Goal: Task Accomplishment & Management: Manage account settings

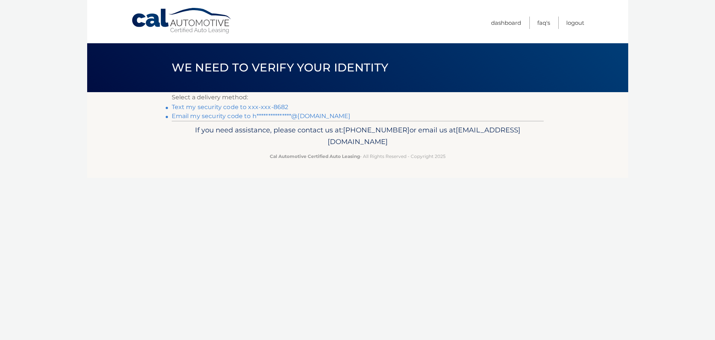
click at [268, 107] on link "Text my security code to xxx-xxx-8682" at bounding box center [230, 106] width 117 height 7
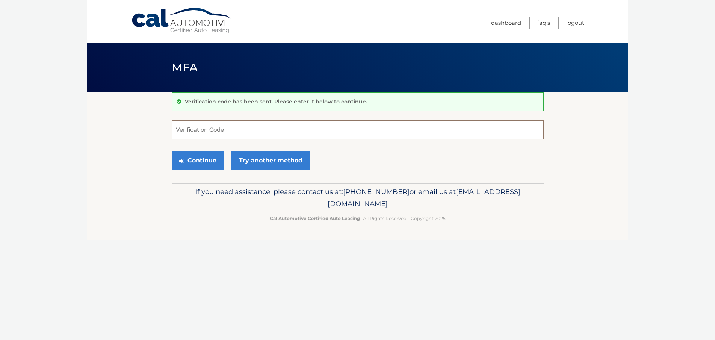
click at [180, 130] on input "Verification Code" at bounding box center [358, 129] width 372 height 19
type input "2"
type input "832248"
click at [172, 151] on button "Continue" at bounding box center [198, 160] width 52 height 19
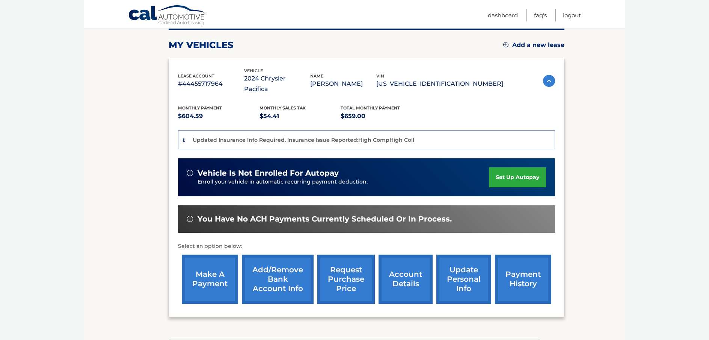
scroll to position [144, 0]
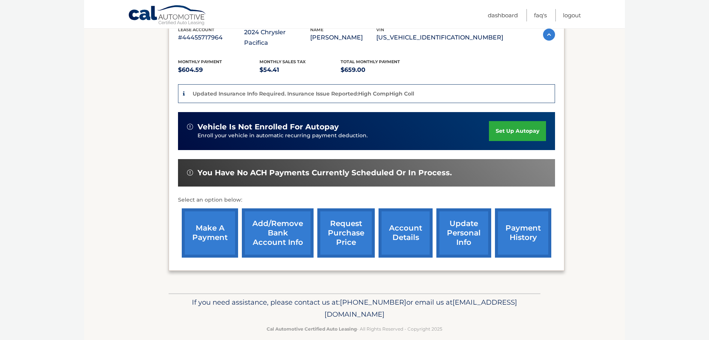
click at [347, 229] on link "request purchase price" at bounding box center [345, 232] width 57 height 49
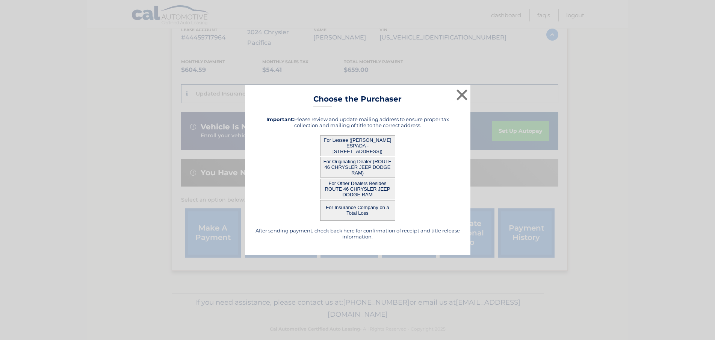
click at [336, 211] on button "For Insurance Company on a Total Loss" at bounding box center [357, 210] width 75 height 21
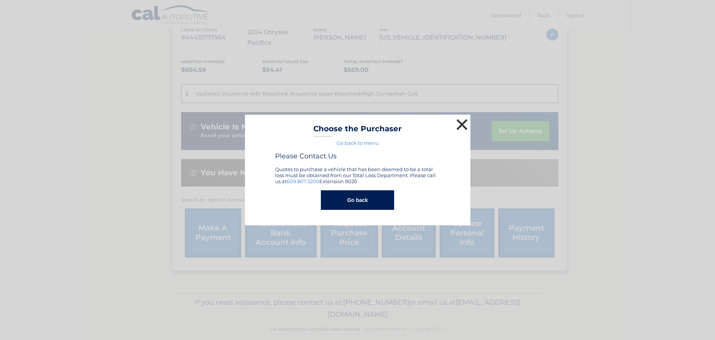
click at [457, 124] on button "×" at bounding box center [461, 124] width 15 height 15
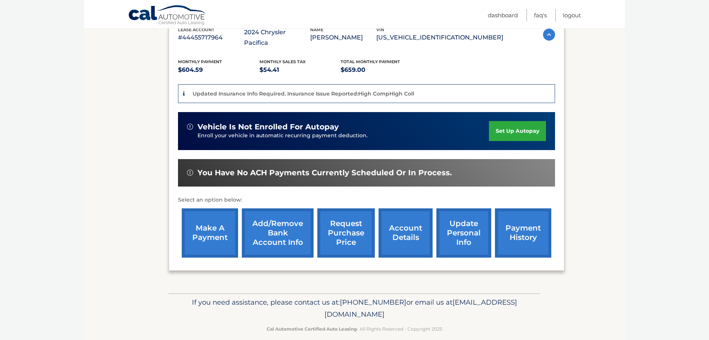
click at [336, 226] on link "request purchase price" at bounding box center [345, 232] width 57 height 49
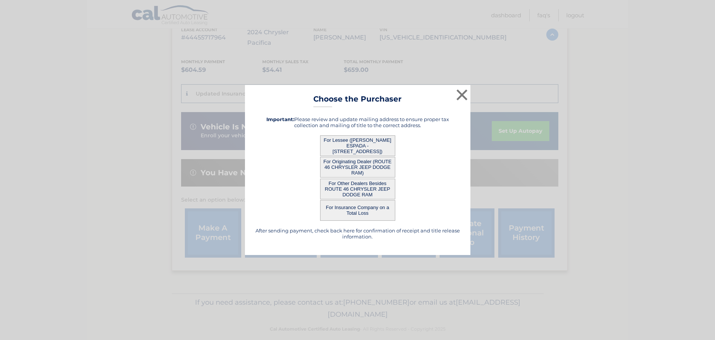
click at [343, 145] on button "For Lessee ([PERSON_NAME] ESPADA - [STREET_ADDRESS])" at bounding box center [357, 145] width 75 height 21
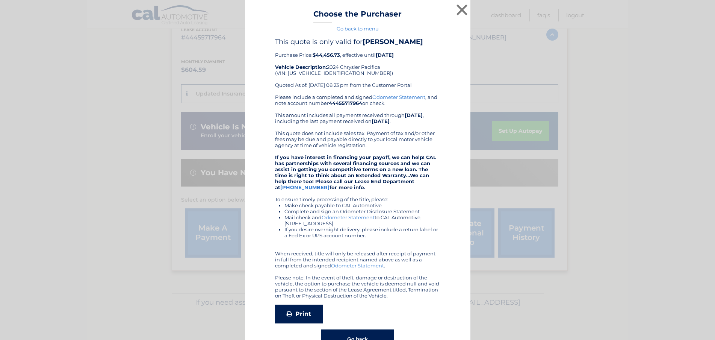
click at [305, 323] on link "Print" at bounding box center [299, 313] width 48 height 19
click at [455, 9] on button "×" at bounding box center [461, 9] width 15 height 15
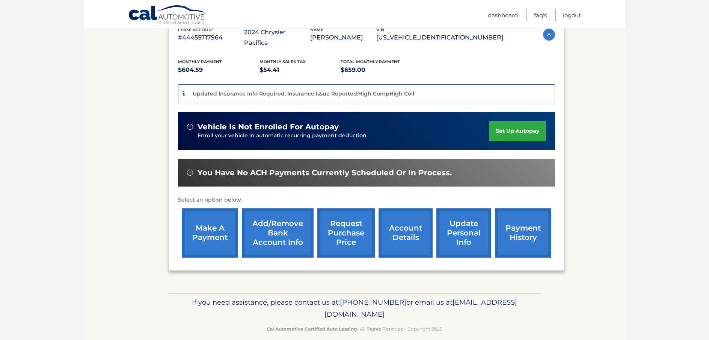
click at [346, 229] on link "request purchase price" at bounding box center [345, 232] width 57 height 49
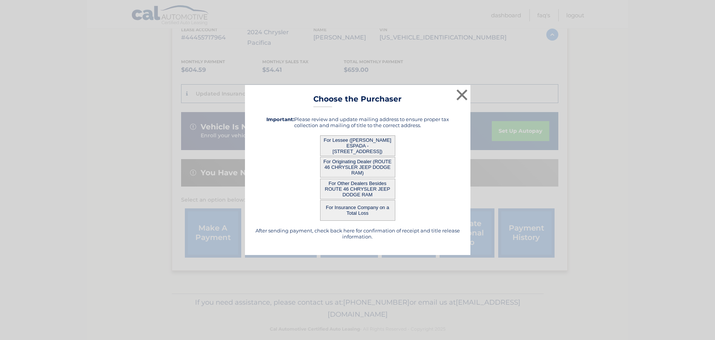
click at [339, 164] on button "For Originating Dealer (ROUTE 46 CHRYSLER JEEP DODGE RAM)" at bounding box center [357, 167] width 75 height 21
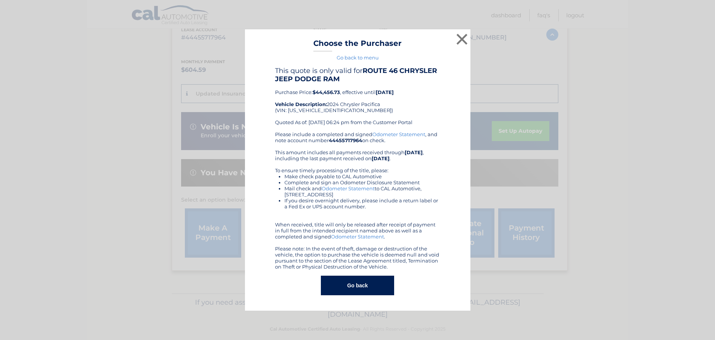
click at [378, 280] on button "Go back" at bounding box center [357, 285] width 73 height 20
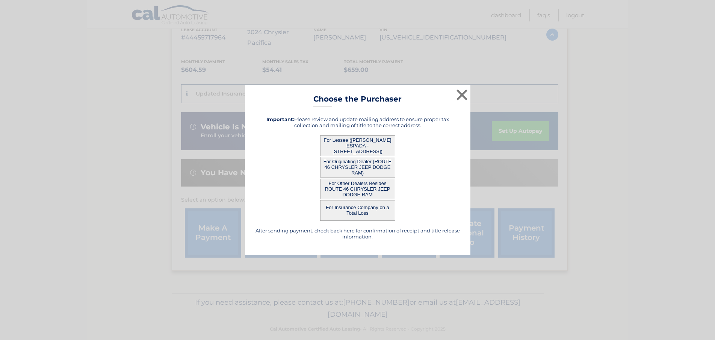
click at [349, 189] on button "For Other Dealers Besides ROUTE 46 CHRYSLER JEEP DODGE RAM" at bounding box center [357, 188] width 75 height 21
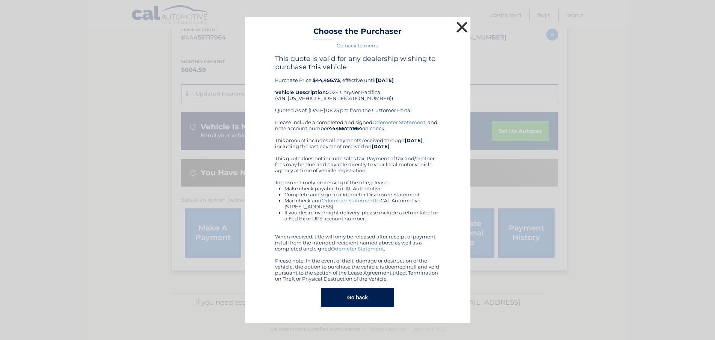
click at [460, 26] on button "×" at bounding box center [461, 27] width 15 height 15
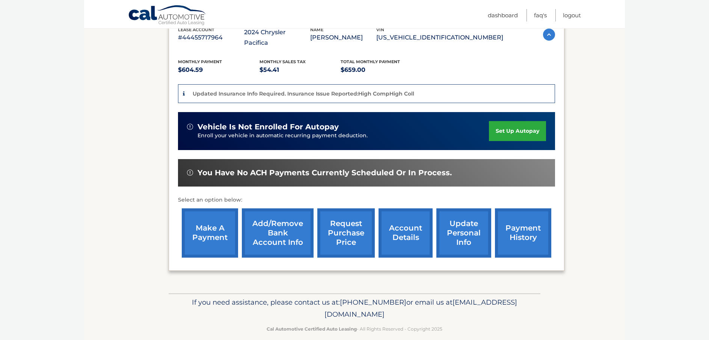
click at [203, 226] on link "make a payment" at bounding box center [210, 232] width 56 height 49
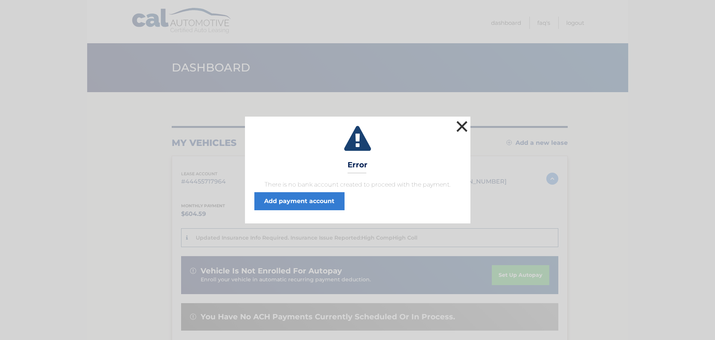
click at [462, 125] on button "×" at bounding box center [461, 126] width 15 height 15
click at [456, 125] on button "×" at bounding box center [461, 126] width 15 height 15
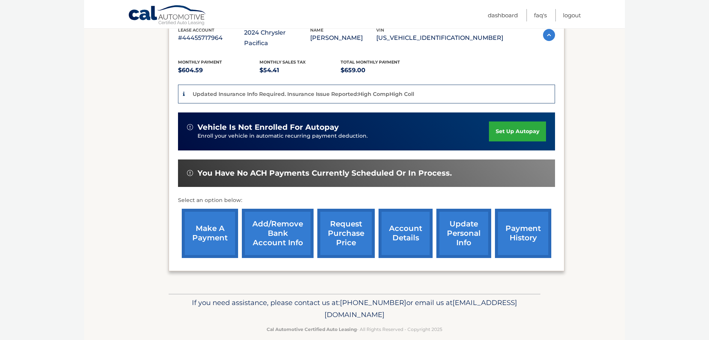
scroll to position [144, 0]
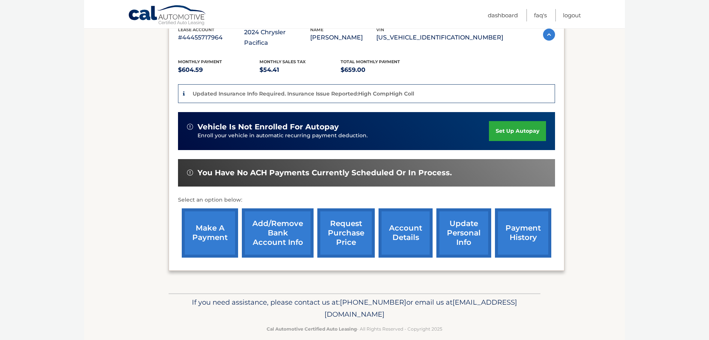
click at [508, 222] on link "payment history" at bounding box center [523, 232] width 56 height 49
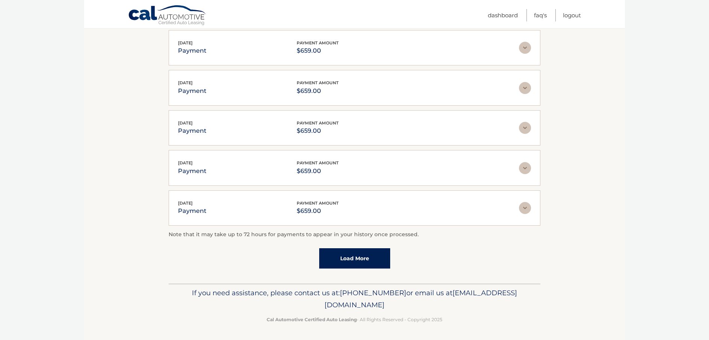
scroll to position [154, 0]
click at [383, 256] on link "Load More" at bounding box center [354, 257] width 71 height 20
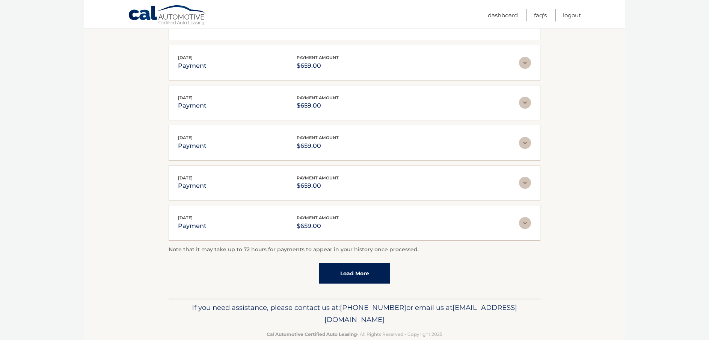
scroll to position [192, 0]
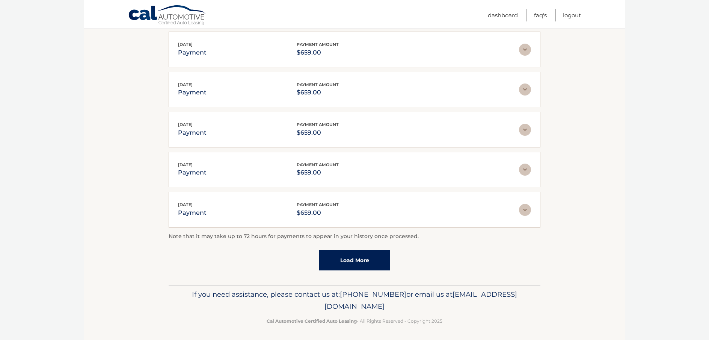
click at [361, 263] on link "Load More" at bounding box center [354, 260] width 71 height 20
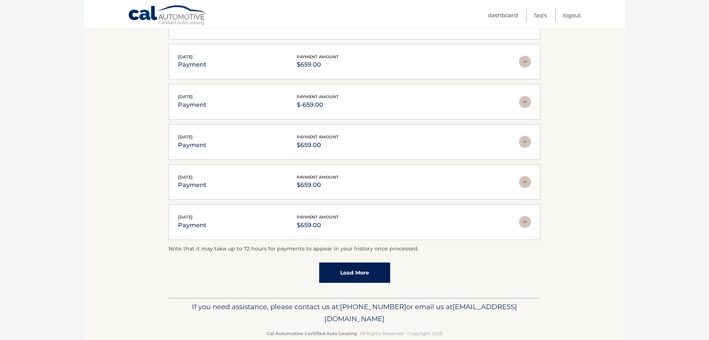
scroll to position [394, 0]
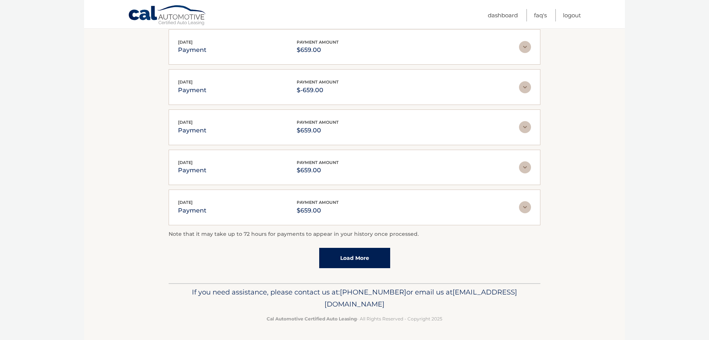
click at [365, 255] on link "Load More" at bounding box center [354, 258] width 71 height 20
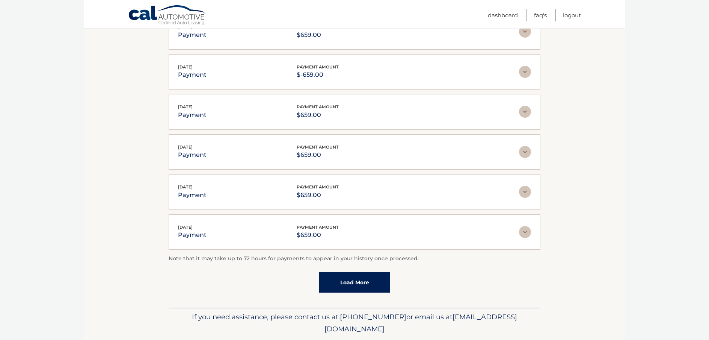
scroll to position [594, 0]
